Goal: Complete application form

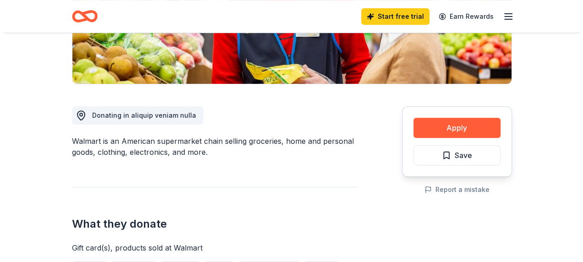
scroll to position [195, 0]
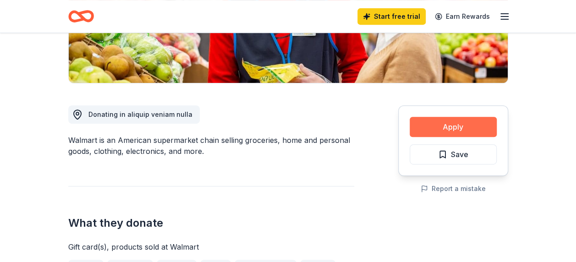
click at [457, 127] on button "Apply" at bounding box center [453, 127] width 87 height 20
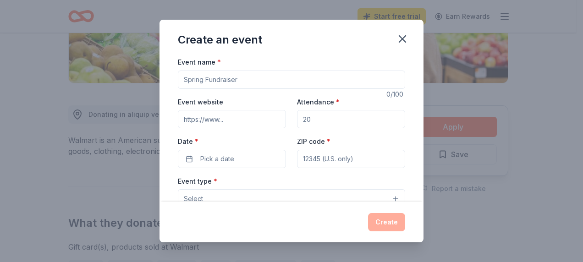
click at [316, 82] on input "Event name *" at bounding box center [291, 80] width 227 height 18
type input "[PERSON_NAME]'s Birthday [PERSON_NAME]"
click at [245, 115] on input "Event website" at bounding box center [232, 119] width 108 height 18
type input "[URL][DOMAIN_NAME]"
type input "400"
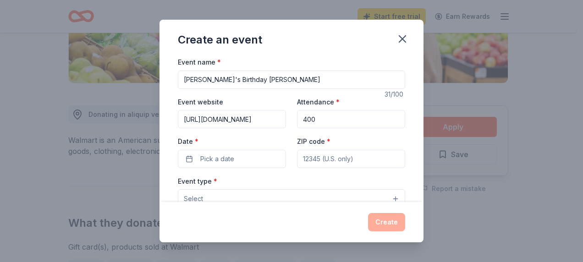
type input "07726"
type input "[STREET_ADDRESS][PERSON_NAME]"
click at [189, 161] on button "Pick a date" at bounding box center [232, 159] width 108 height 18
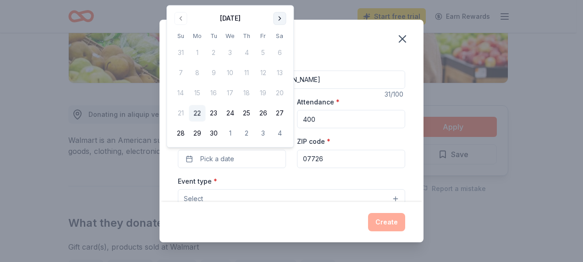
click at [280, 17] on button "Go to next month" at bounding box center [279, 18] width 13 height 13
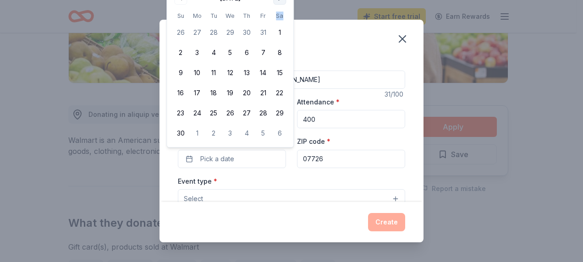
click at [280, 17] on th "Sa" at bounding box center [279, 16] width 17 height 10
click at [421, 26] on div "Create an event" at bounding box center [292, 38] width 264 height 37
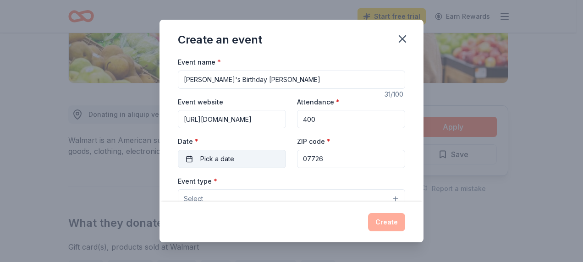
click at [227, 161] on span "Pick a date" at bounding box center [217, 159] width 34 height 11
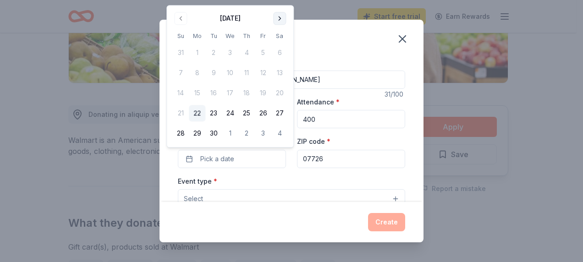
click at [278, 17] on button "Go to next month" at bounding box center [279, 18] width 13 height 13
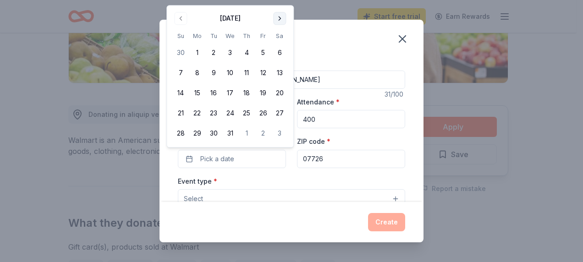
click at [278, 14] on button "Go to next month" at bounding box center [279, 18] width 13 height 13
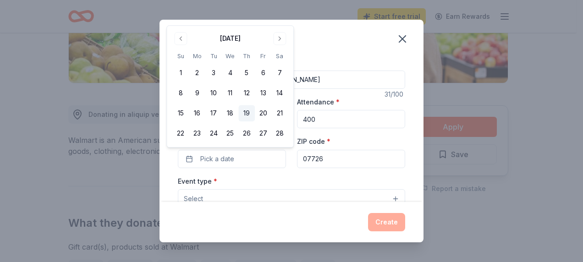
click at [247, 113] on button "19" at bounding box center [246, 113] width 17 height 17
click at [314, 194] on button "Select" at bounding box center [291, 198] width 227 height 19
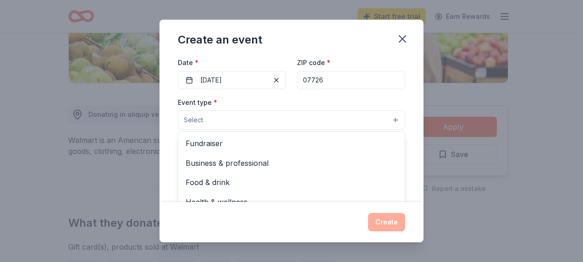
scroll to position [80, 0]
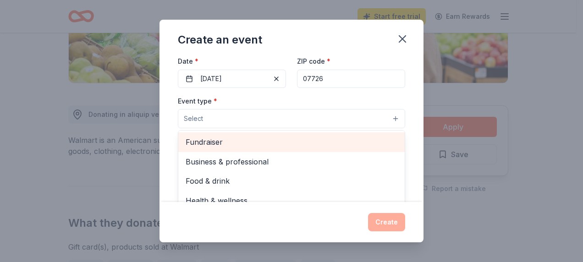
click at [349, 146] on span "Fundraiser" at bounding box center [292, 142] width 212 height 12
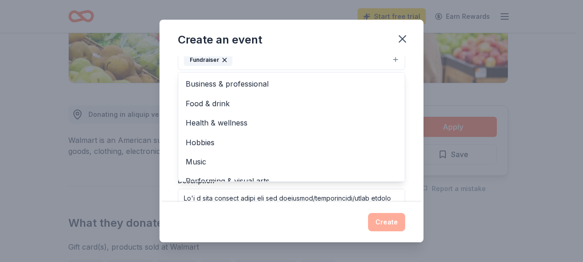
scroll to position [11, 0]
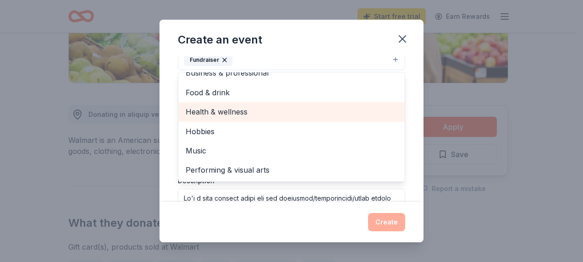
click at [330, 114] on span "Health & wellness" at bounding box center [292, 112] width 212 height 12
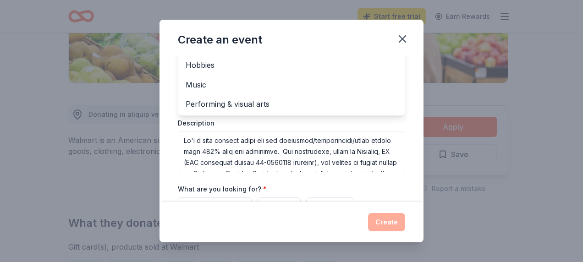
scroll to position [198, 0]
click at [393, 133] on div "Event type * Fundraiser Health & wellness Business & professional Food & drink …" at bounding box center [291, 75] width 227 height 194
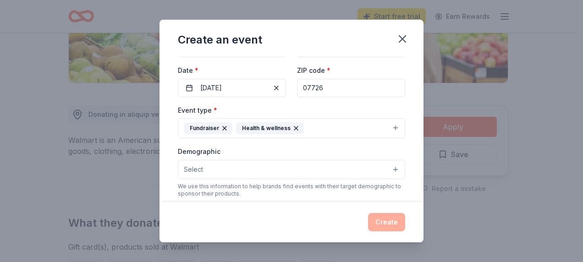
scroll to position [71, 0]
click at [388, 168] on button "Select" at bounding box center [291, 169] width 227 height 19
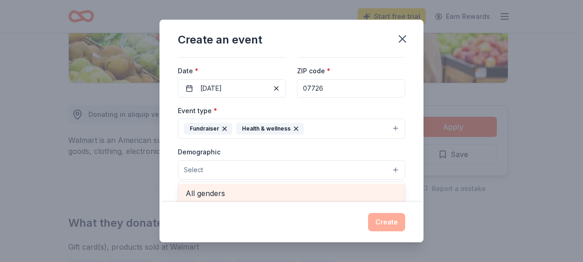
click at [329, 188] on span "All genders" at bounding box center [292, 194] width 212 height 12
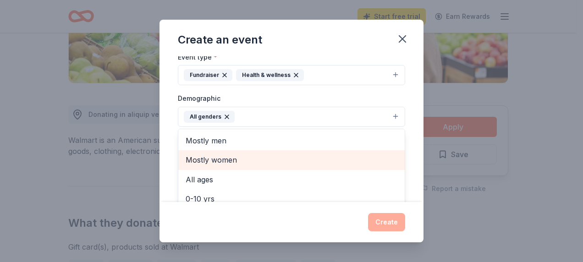
scroll to position [75, 0]
click at [320, 154] on div "20-30 yrs" at bounding box center [291, 163] width 226 height 19
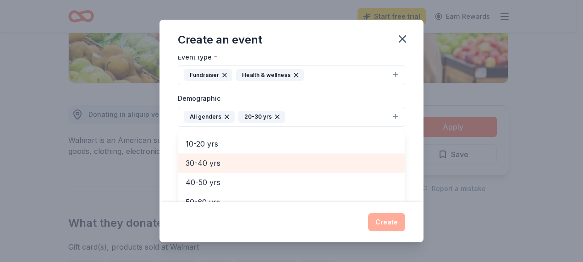
click at [314, 166] on span "30-40 yrs" at bounding box center [292, 163] width 212 height 12
click at [314, 166] on span "40-50 yrs" at bounding box center [292, 163] width 212 height 12
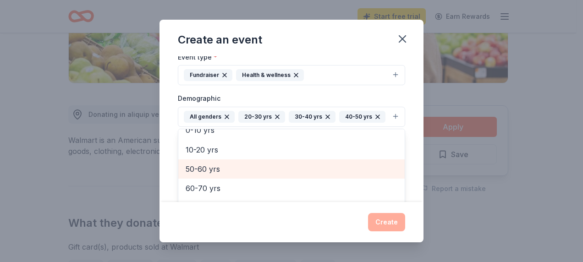
click at [312, 174] on div "50-60 yrs" at bounding box center [291, 169] width 226 height 19
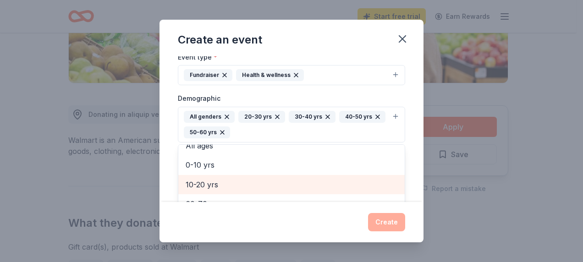
click at [308, 182] on span "10-20 yrs" at bounding box center [292, 185] width 212 height 12
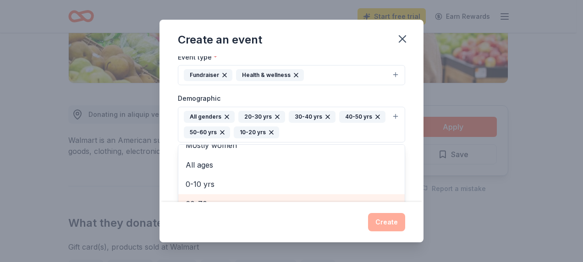
scroll to position [133, 0]
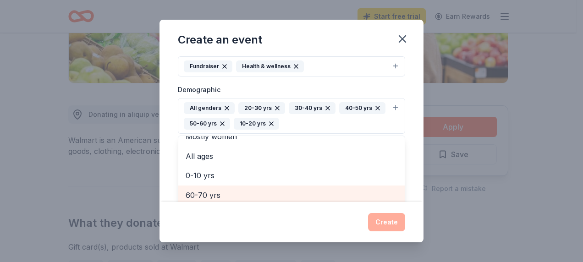
click at [285, 199] on div "60-70 yrs" at bounding box center [291, 195] width 226 height 19
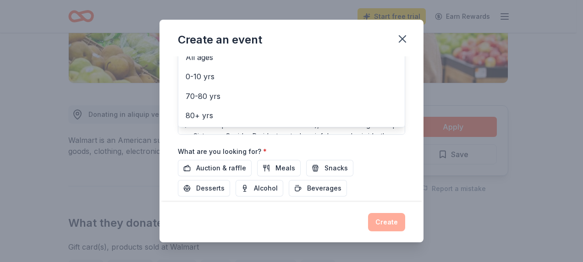
scroll to position [254, 0]
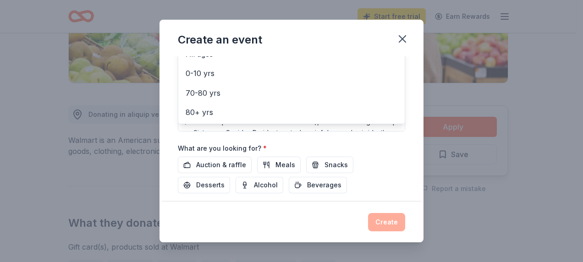
click at [207, 162] on div "Event name * [PERSON_NAME]'s Birthday [PERSON_NAME] 31 /100 Event website [URL]…" at bounding box center [291, 22] width 227 height 441
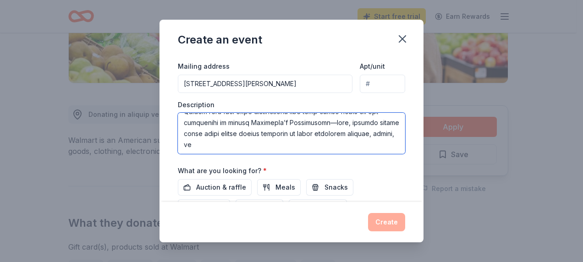
scroll to position [165, 0]
click at [255, 140] on textarea at bounding box center [291, 133] width 227 height 41
type textarea "Lo'i d sita consect adipi eli sed doeiusmod/temporincidi/utlab etdolo magn 754%…"
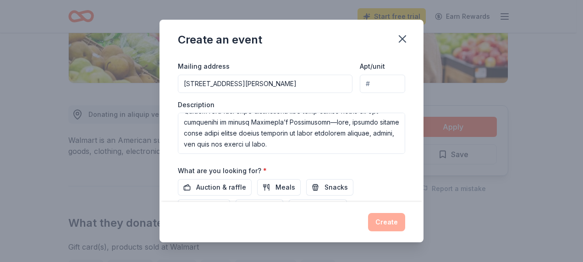
click at [398, 166] on div "Event name * [PERSON_NAME]'s Birthday [PERSON_NAME] 31 /100 Event website [URL]…" at bounding box center [292, 129] width 264 height 146
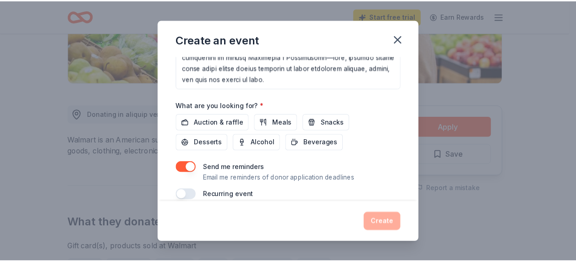
scroll to position [305, 0]
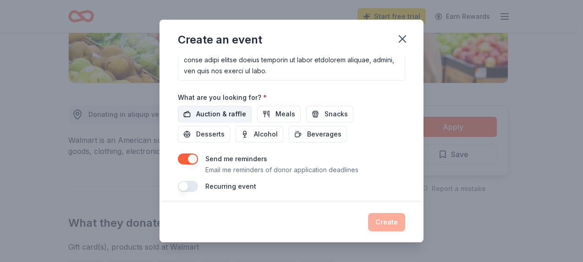
click at [204, 110] on span "Auction & raffle" at bounding box center [221, 114] width 50 height 11
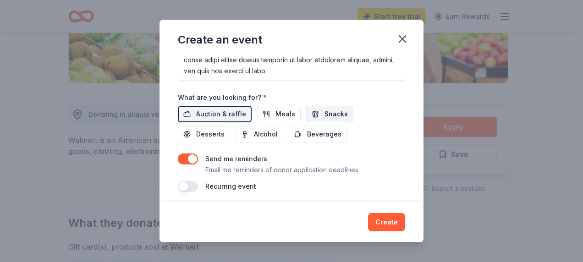
click at [316, 111] on button "Snacks" at bounding box center [329, 114] width 47 height 17
click at [273, 129] on span "Alcohol" at bounding box center [266, 134] width 24 height 11
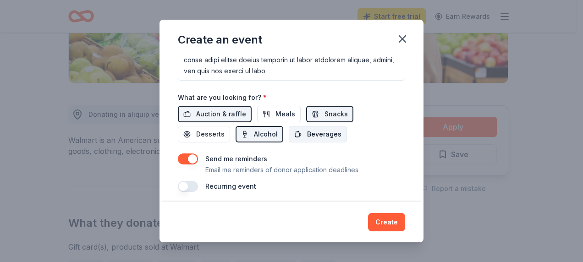
click at [317, 130] on span "Beverages" at bounding box center [324, 134] width 34 height 11
click at [391, 220] on button "Create" at bounding box center [386, 222] width 37 height 18
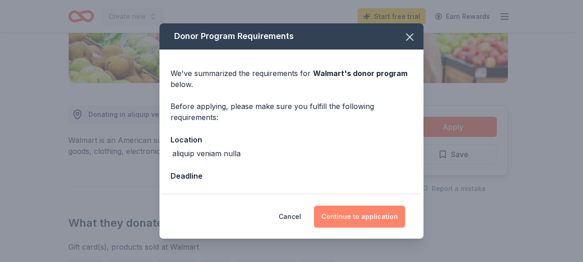
click at [353, 216] on button "Continue to application" at bounding box center [359, 217] width 91 height 22
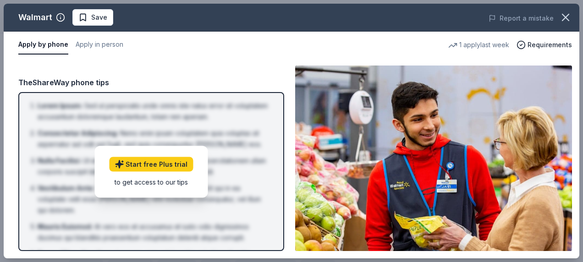
click at [44, 44] on button "Apply by phone" at bounding box center [43, 44] width 50 height 19
click at [569, 17] on icon "button" at bounding box center [565, 17] width 13 height 13
